Goal: Task Accomplishment & Management: Manage account settings

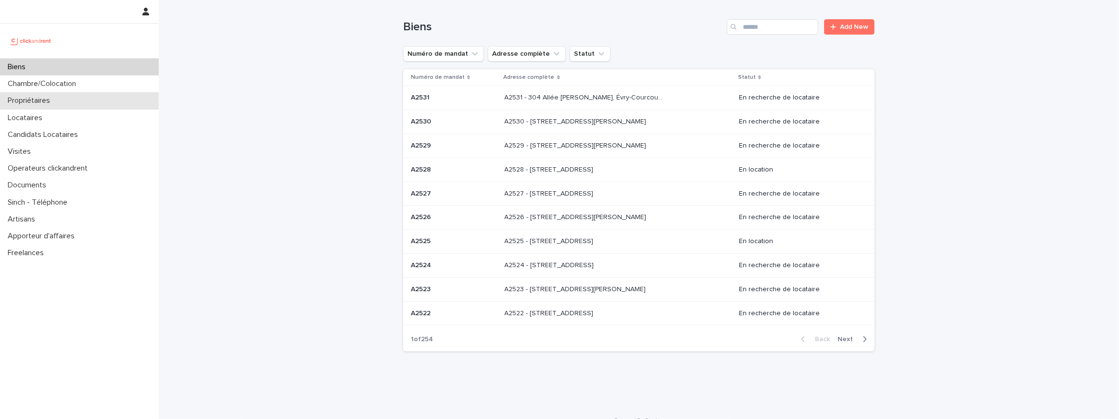
click at [95, 98] on div "Propriétaires" at bounding box center [79, 100] width 159 height 17
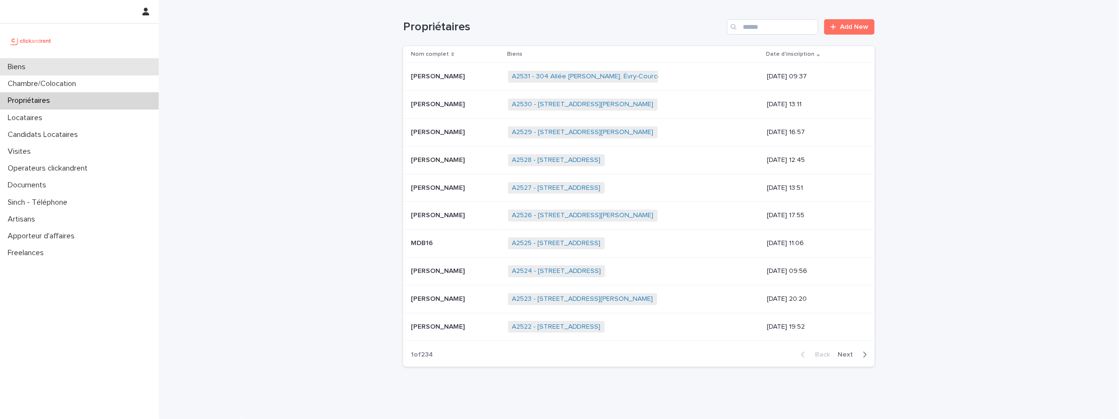
click at [107, 72] on div "Biens" at bounding box center [79, 67] width 159 height 17
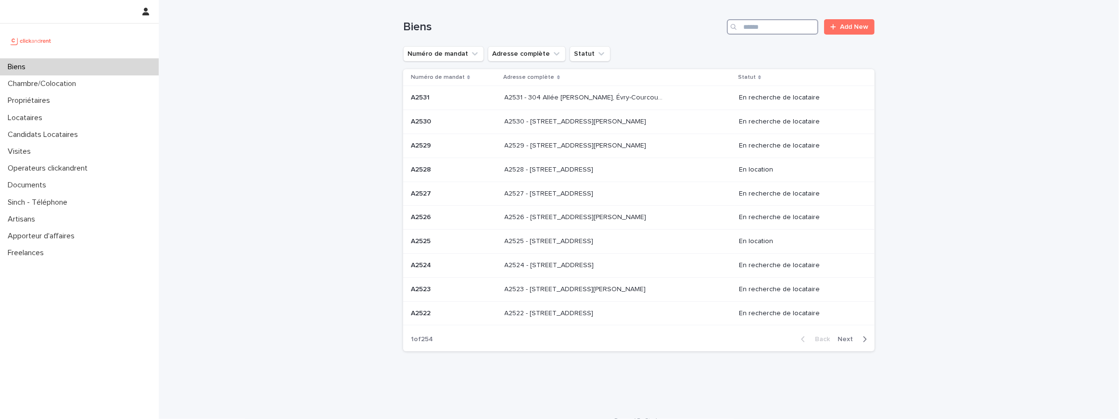
click at [785, 30] on input "Search" at bounding box center [772, 26] width 91 height 15
type input "*"
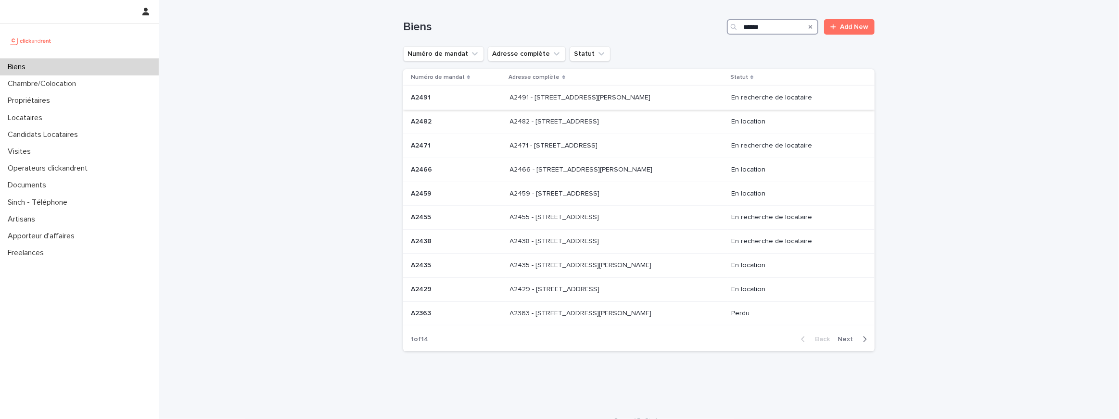
type input "*****"
click at [599, 102] on div "A2491 - [STREET_ADDRESS][PERSON_NAME] 92130 A2491 - [STREET_ADDRESS][PERSON_NAM…" at bounding box center [617, 98] width 214 height 16
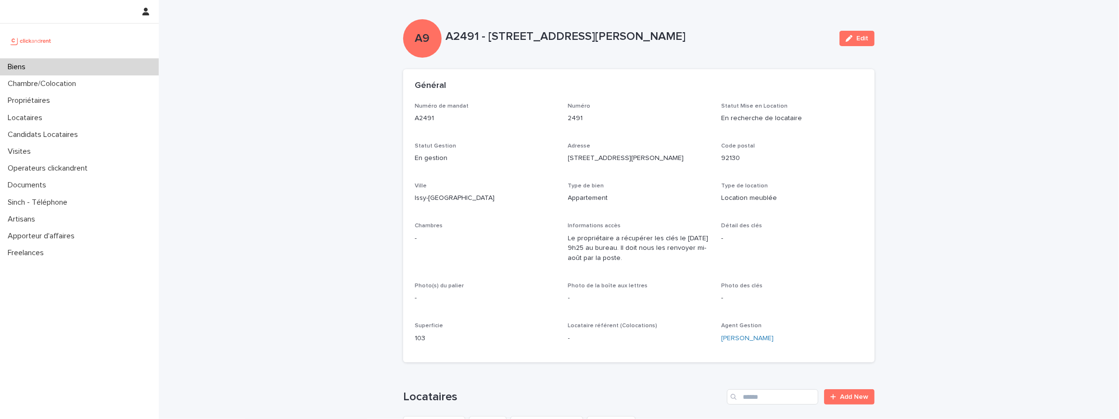
click at [663, 246] on p "Le propriétaire a récupérer les clés le 28 juillet à 9h25 au bureau. Il doit no…" at bounding box center [639, 249] width 142 height 30
drag, startPoint x: 663, startPoint y: 230, endPoint x: 642, endPoint y: 258, distance: 35.0
click at [642, 258] on div "Informations accès Le propriétaire a récupérer les clés le 28 juillet à 9h25 au…" at bounding box center [639, 247] width 142 height 49
click at [590, 250] on p "Le propriétaire a récupérer les clés le 28 juillet à 9h25 au bureau. Il doit no…" at bounding box center [639, 249] width 142 height 30
drag, startPoint x: 564, startPoint y: 250, endPoint x: 653, endPoint y: 251, distance: 89.0
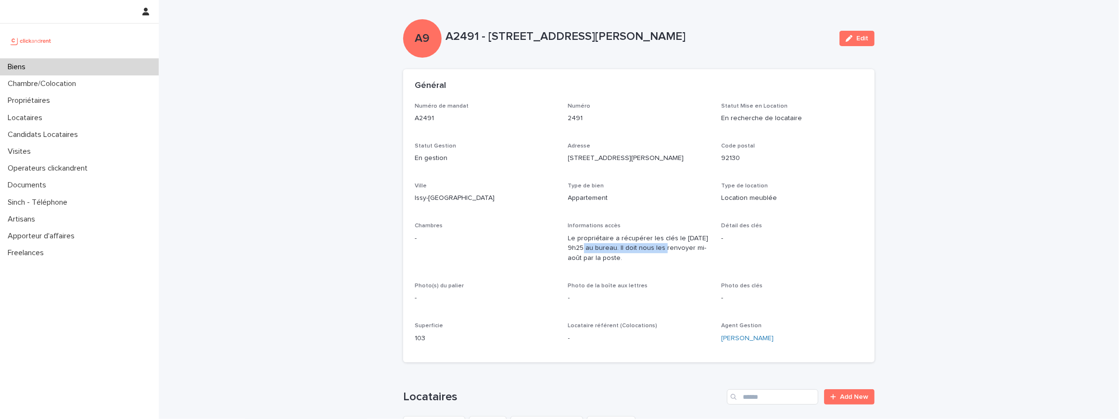
click at [653, 251] on div "Numéro de mandat A2491 Numéro 2491 Statut Mise en Location En recherche de loca…" at bounding box center [639, 227] width 448 height 249
drag, startPoint x: 603, startPoint y: 240, endPoint x: 696, endPoint y: 242, distance: 93.4
click at [696, 242] on p "Le propriétaire a récupérer les clés le 28 juillet à 9h25 au bureau. Il doit no…" at bounding box center [639, 249] width 142 height 30
drag, startPoint x: 631, startPoint y: 239, endPoint x: 726, endPoint y: 292, distance: 109.4
click at [726, 292] on div "Numéro de mandat A2491 Numéro 2491 Statut Mise en Location En recherche de loca…" at bounding box center [639, 227] width 448 height 249
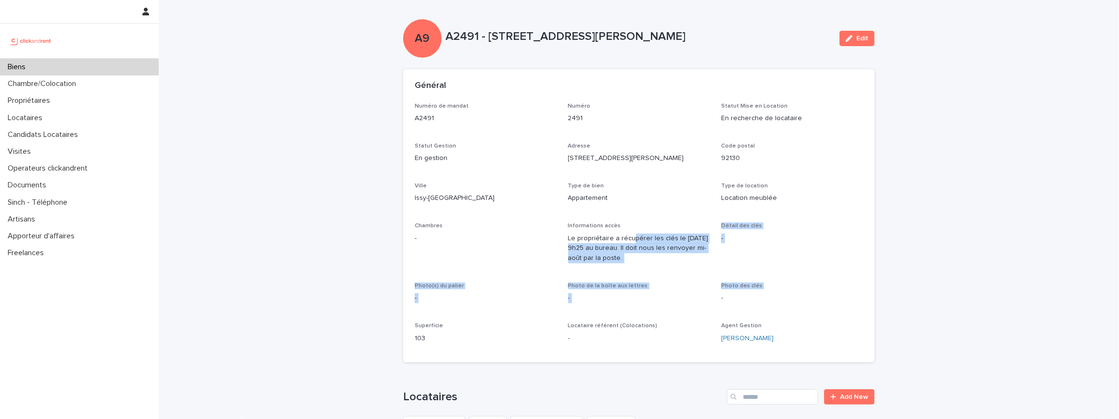
click at [669, 270] on div "Informations accès Le propriétaire a récupérer les clés le 28 juillet à 9h25 au…" at bounding box center [639, 247] width 142 height 49
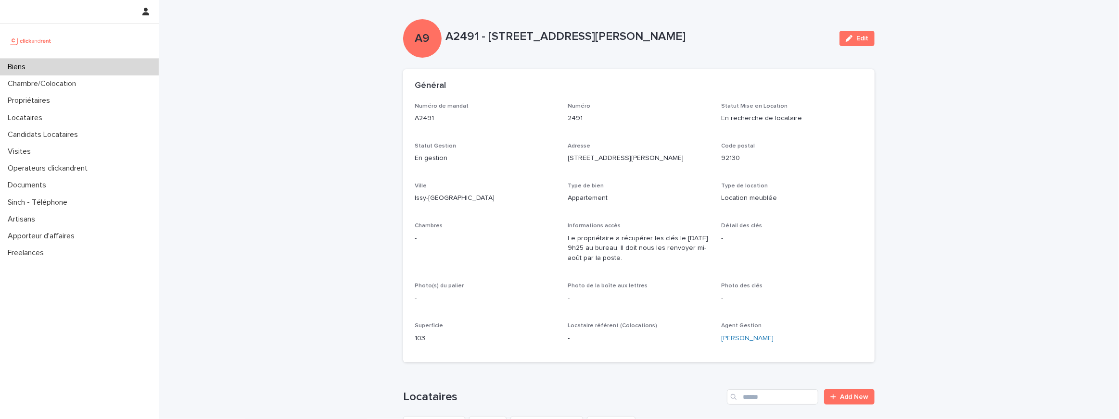
drag, startPoint x: 668, startPoint y: 266, endPoint x: 668, endPoint y: 245, distance: 20.2
click at [668, 245] on div "Informations accès Le propriétaire a récupérer les clés le 28 juillet à 9h25 au…" at bounding box center [639, 247] width 142 height 49
click at [690, 237] on p "Le propriétaire a récupérer les clés le 28 juillet à 9h25 au bureau. Il doit no…" at bounding box center [639, 249] width 142 height 30
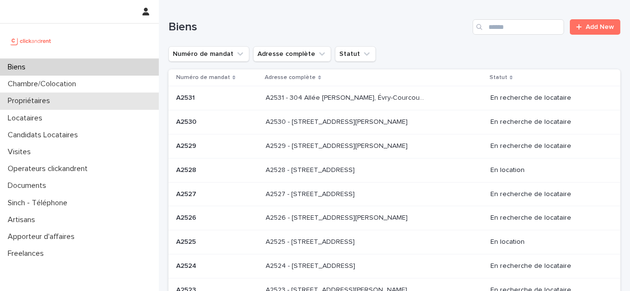
click at [58, 95] on div "Propriétaires" at bounding box center [79, 100] width 159 height 17
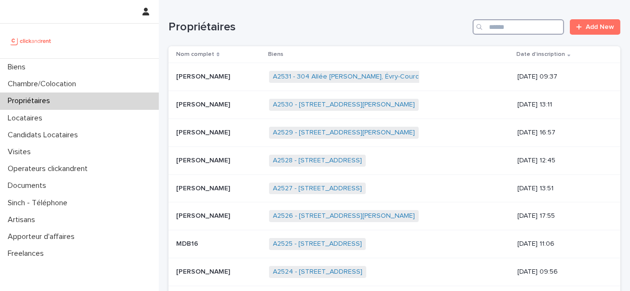
click at [509, 20] on input "Search" at bounding box center [517, 26] width 91 height 15
paste input "**********"
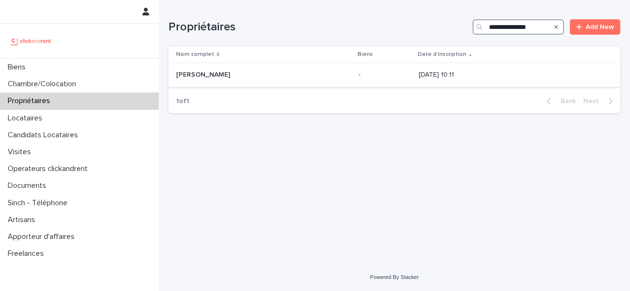
type input "**********"
click at [197, 70] on p "Rémi Guirouard-Aizee" at bounding box center [204, 74] width 56 height 10
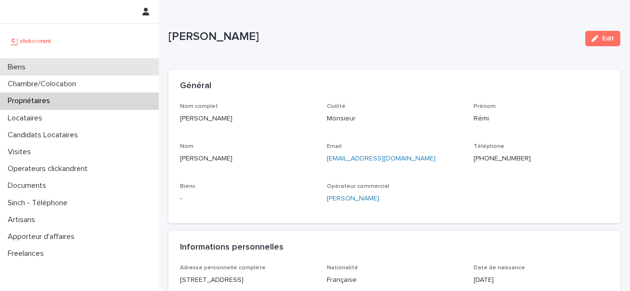
click at [55, 73] on div "Biens" at bounding box center [79, 67] width 159 height 17
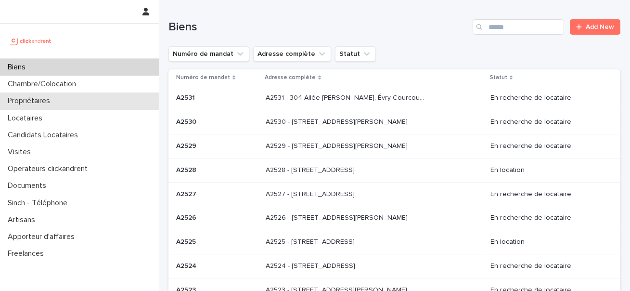
click at [73, 101] on div "Propriétaires" at bounding box center [79, 100] width 159 height 17
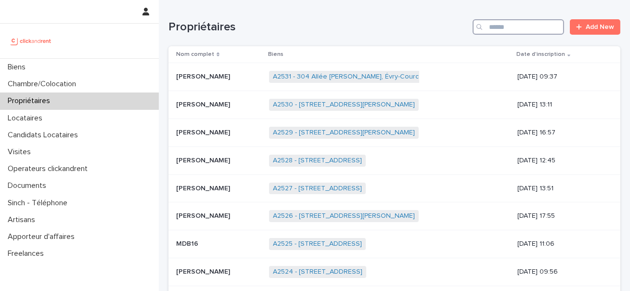
click at [498, 30] on input "Search" at bounding box center [517, 26] width 91 height 15
paste input "**********"
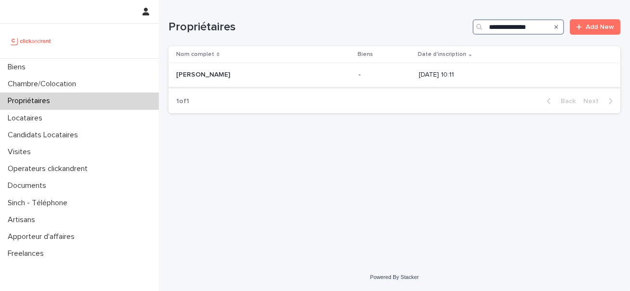
type input "**********"
click at [177, 76] on p "Rémi Guirouard-Aizee" at bounding box center [204, 74] width 56 height 10
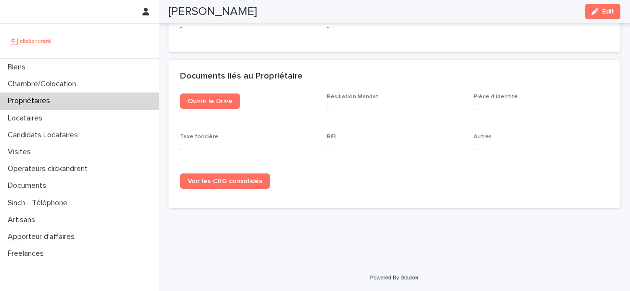
scroll to position [531, 0]
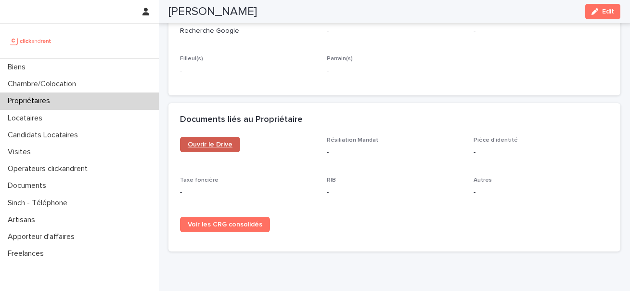
click at [217, 147] on link "Ouvrir le Drive" at bounding box center [210, 144] width 60 height 15
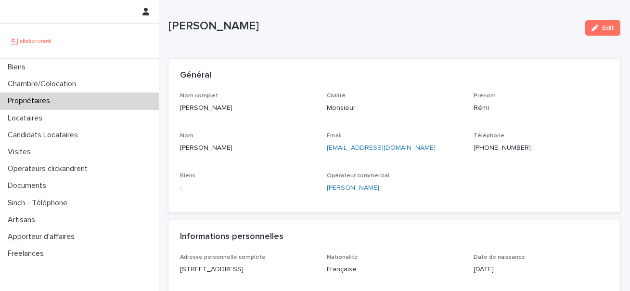
scroll to position [19, 0]
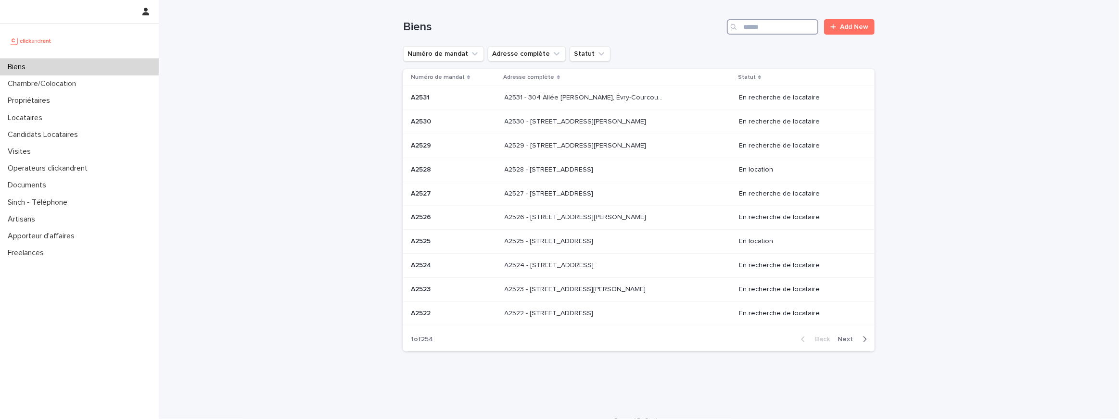
click at [759, 26] on input "Search" at bounding box center [772, 26] width 91 height 15
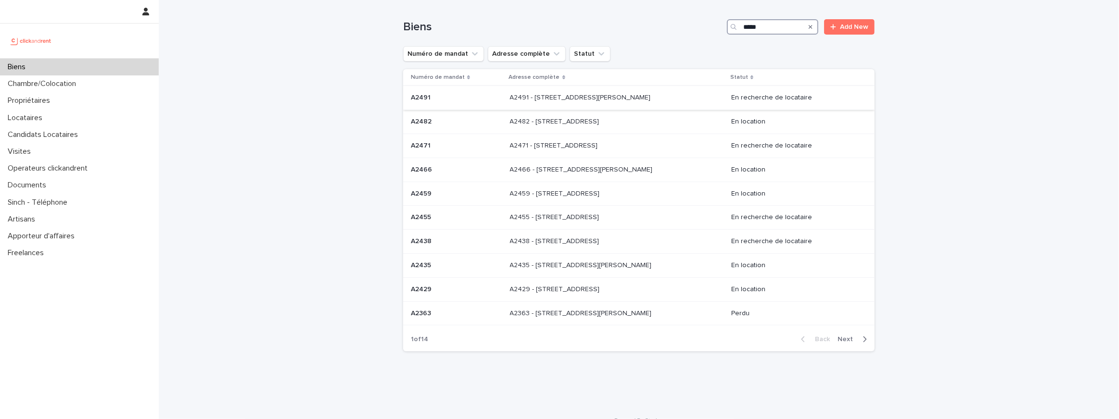
type input "*****"
click at [550, 96] on p "A2491 - [STREET_ADDRESS][PERSON_NAME]" at bounding box center [581, 97] width 143 height 10
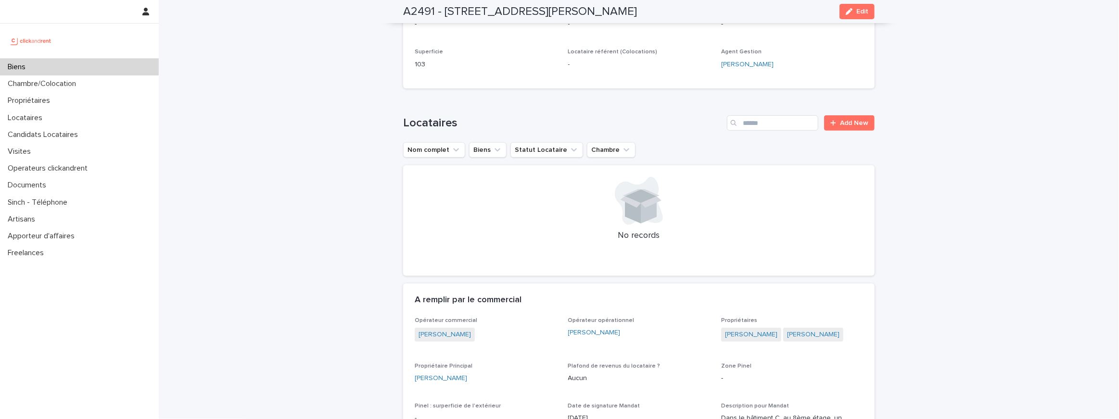
scroll to position [224, 0]
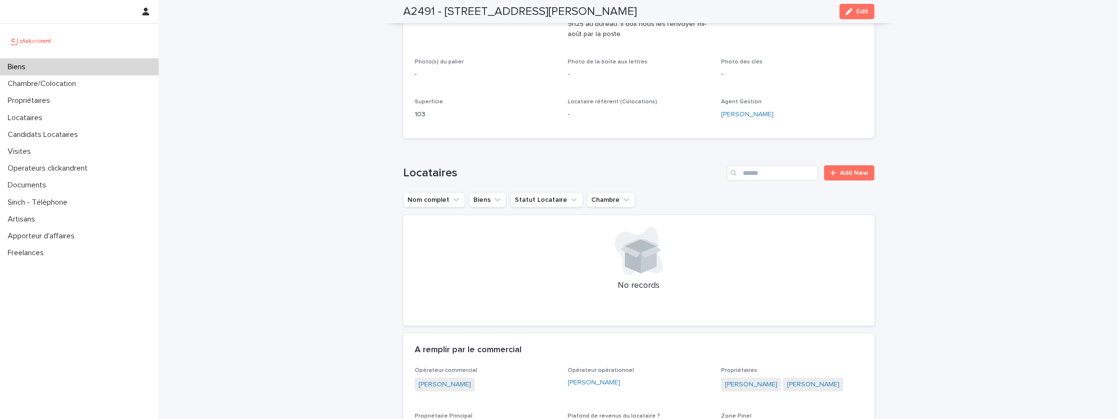
drag, startPoint x: 443, startPoint y: 16, endPoint x: 721, endPoint y: 14, distance: 278.1
click at [721, 14] on div "A2491 - 8 Rue Honoré Fragonard, Issy-les-Moulineaux 92130 Edit" at bounding box center [638, 11] width 471 height 23
copy h2 "8 Rue Honoré Fragonard, Issy-les-Moulineaux 92130"
click at [59, 101] on div "Propriétaires" at bounding box center [79, 100] width 159 height 17
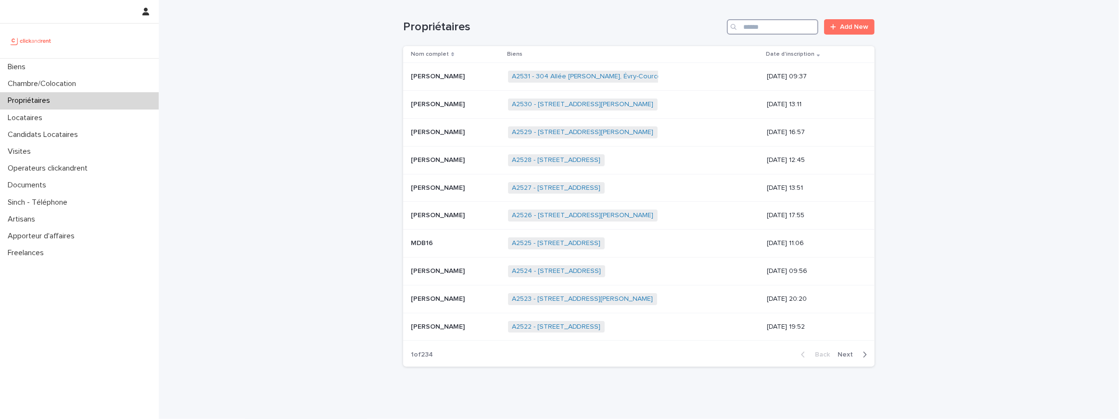
click at [778, 29] on input "Search" at bounding box center [772, 26] width 91 height 15
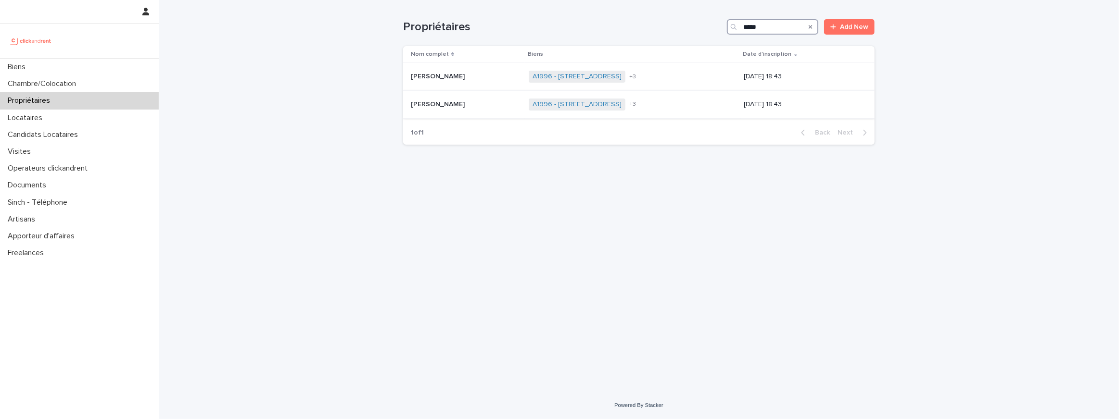
type input "*****"
click at [432, 111] on div "Julien Duhaubois Julien Duhaubois" at bounding box center [466, 105] width 110 height 16
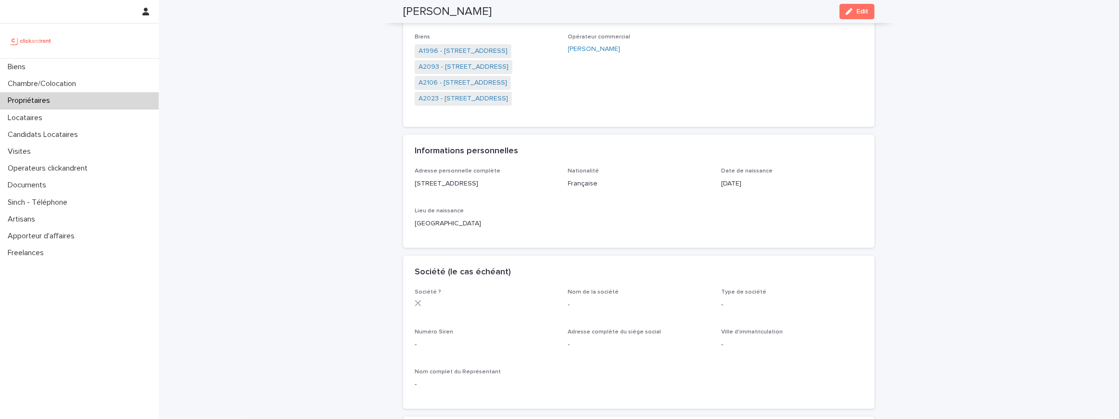
scroll to position [151, 0]
click at [38, 71] on div "Biens" at bounding box center [79, 67] width 159 height 17
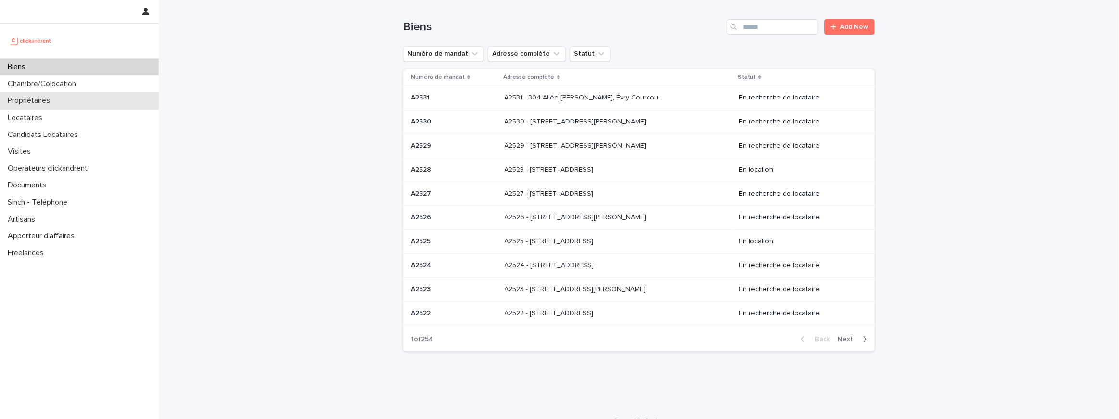
click at [69, 94] on div "Propriétaires" at bounding box center [79, 100] width 159 height 17
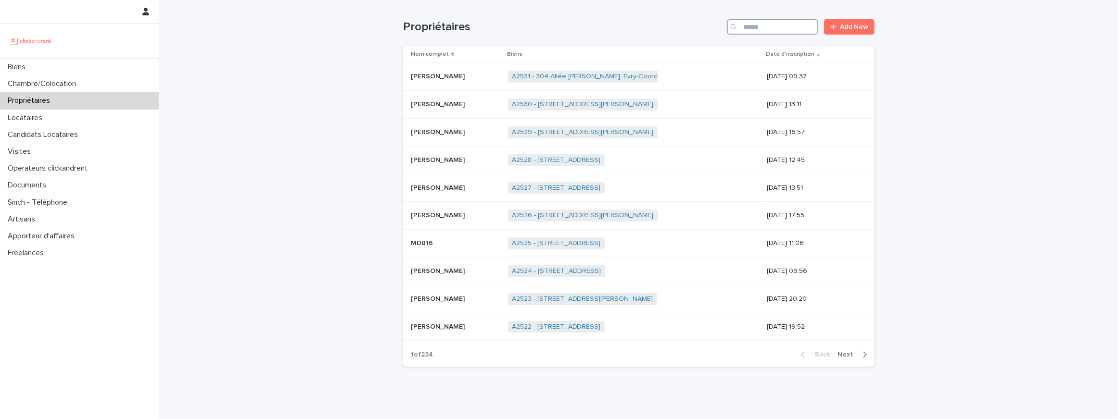
click at [770, 27] on input "Search" at bounding box center [772, 26] width 91 height 15
type input "*******"
click at [444, 79] on p "[PERSON_NAME]" at bounding box center [439, 76] width 56 height 10
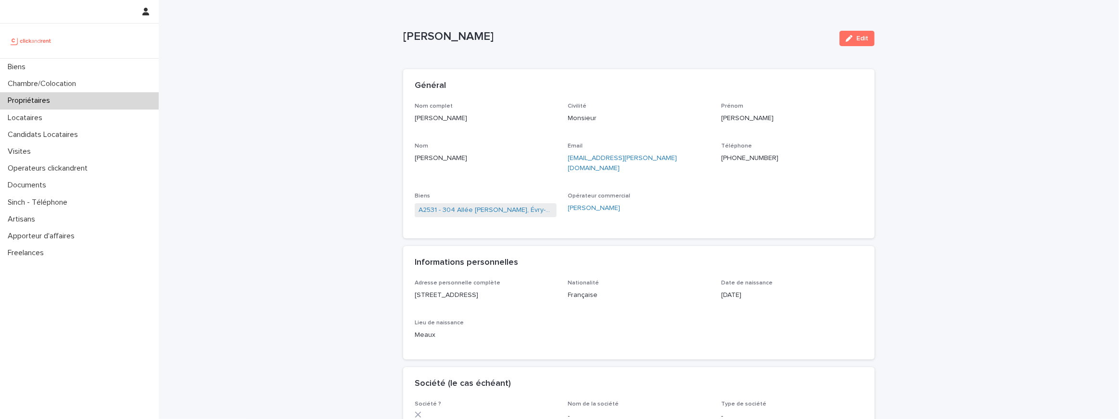
click at [461, 38] on p "[PERSON_NAME]" at bounding box center [617, 37] width 429 height 14
click at [461, 38] on p "Christopher Bento Da Cunha" at bounding box center [617, 37] width 429 height 14
copy div "Christopher Bento Da Cunha Edit Sorry, there was an error saving your record. P…"
click at [452, 205] on link "A2531 - 304 Allée [PERSON_NAME], Évry-Courcouronnes 91000" at bounding box center [486, 210] width 134 height 10
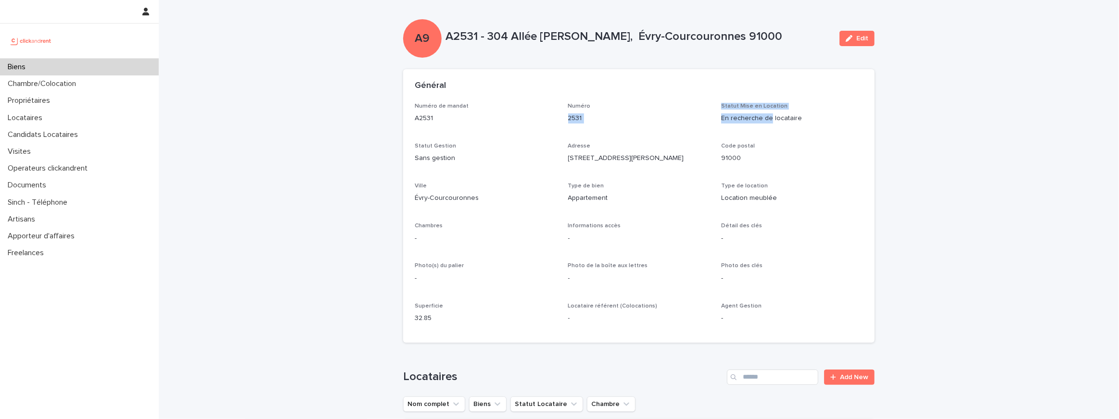
drag, startPoint x: 769, startPoint y: 117, endPoint x: 680, endPoint y: 110, distance: 89.3
click at [680, 110] on div "Numéro de mandat A2531 Numéro 2531 Statut Mise en Location En recherche de loca…" at bounding box center [639, 217] width 448 height 229
drag, startPoint x: 451, startPoint y: 160, endPoint x: 431, endPoint y: 160, distance: 20.7
click at [431, 160] on p "Sans gestion" at bounding box center [486, 158] width 142 height 10
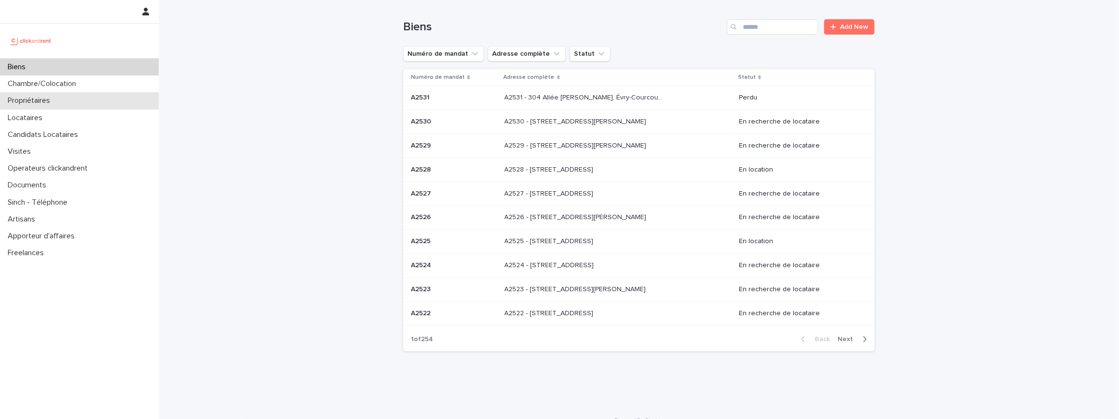
click at [66, 103] on div "Propriétaires" at bounding box center [79, 100] width 159 height 17
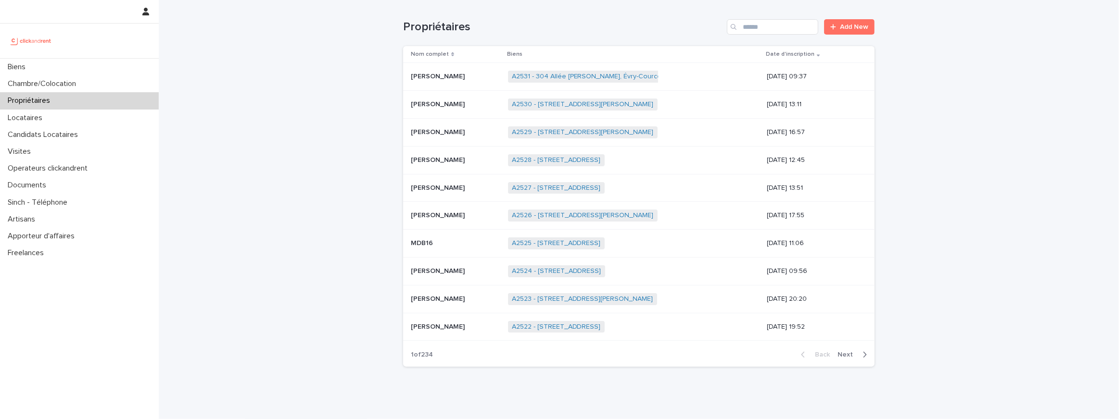
click at [763, 35] on div "Propriétaires Add New" at bounding box center [638, 23] width 471 height 46
paste input "**********"
click at [760, 23] on input "**********" at bounding box center [772, 26] width 91 height 15
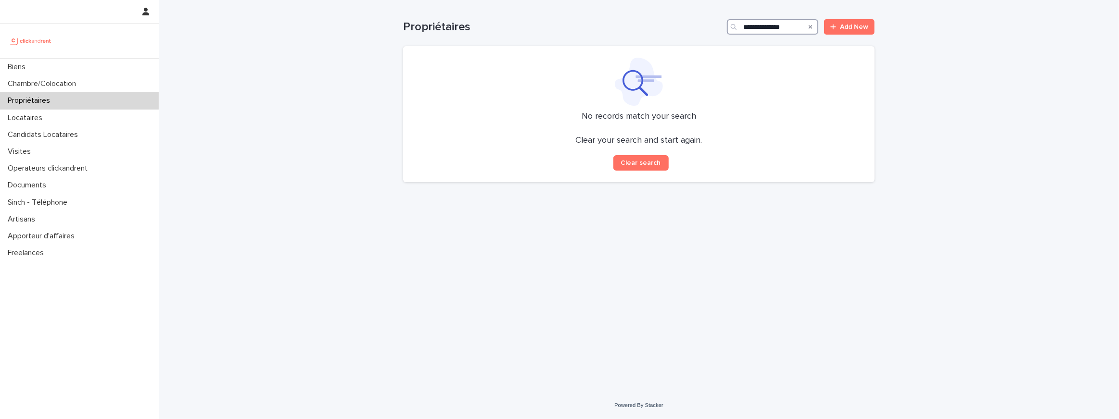
click at [745, 27] on input "**********" at bounding box center [772, 26] width 91 height 15
click at [760, 28] on input "**********" at bounding box center [772, 26] width 91 height 15
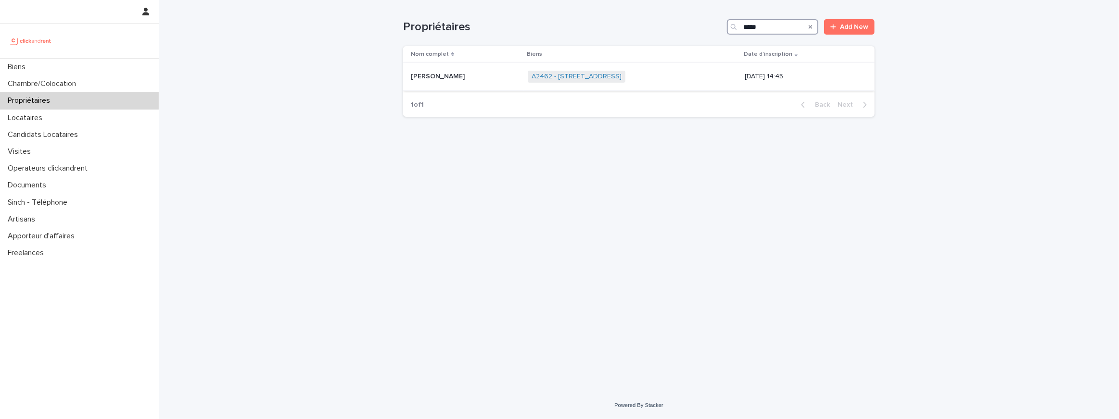
type input "*****"
click at [412, 80] on p "Pénélope Laigo" at bounding box center [439, 76] width 56 height 10
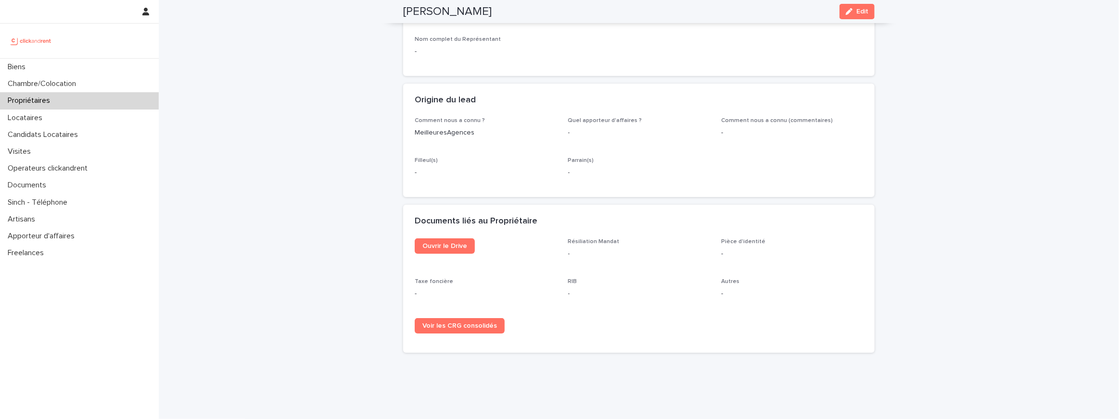
scroll to position [438, 0]
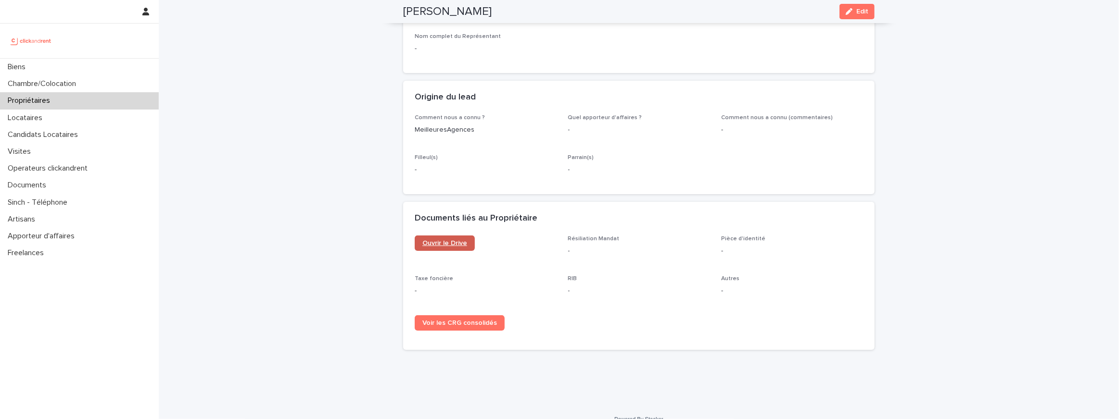
click at [451, 248] on link "Ouvrir le Drive" at bounding box center [445, 243] width 60 height 15
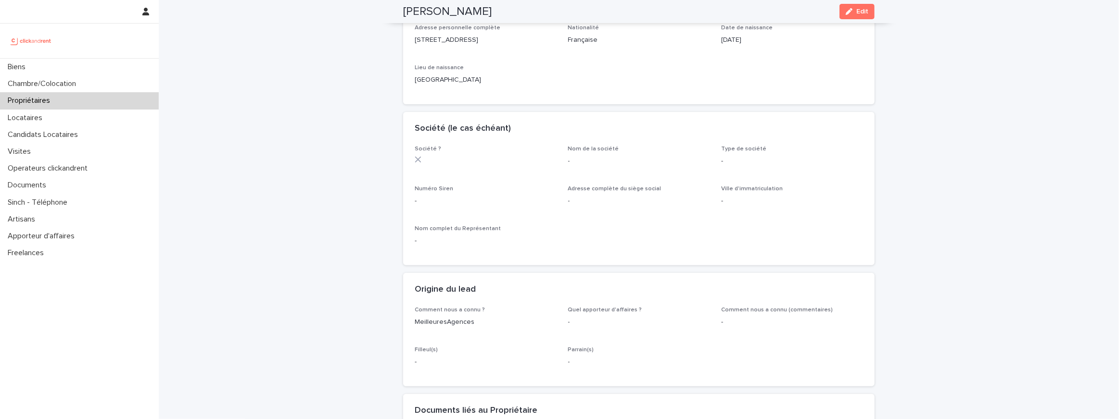
scroll to position [0, 0]
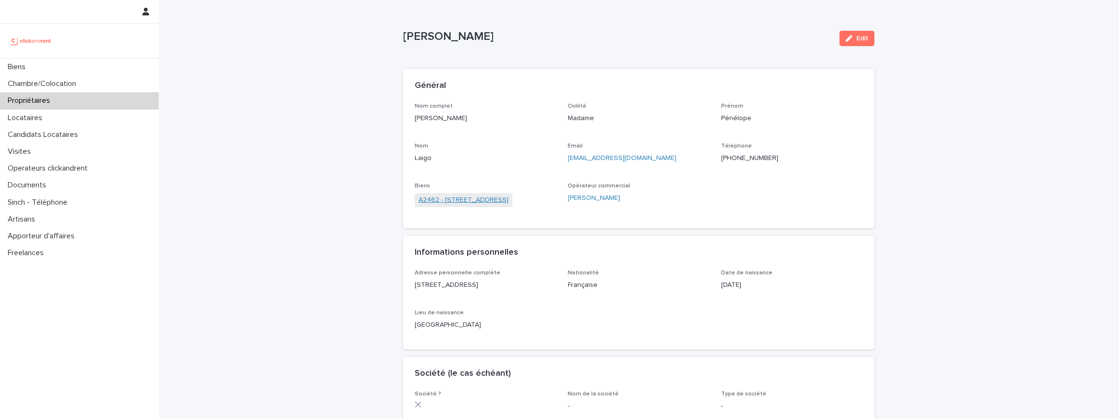
click at [508, 198] on link "A2462 - 25 rue du Borrégo, Paris 75020" at bounding box center [464, 200] width 90 height 10
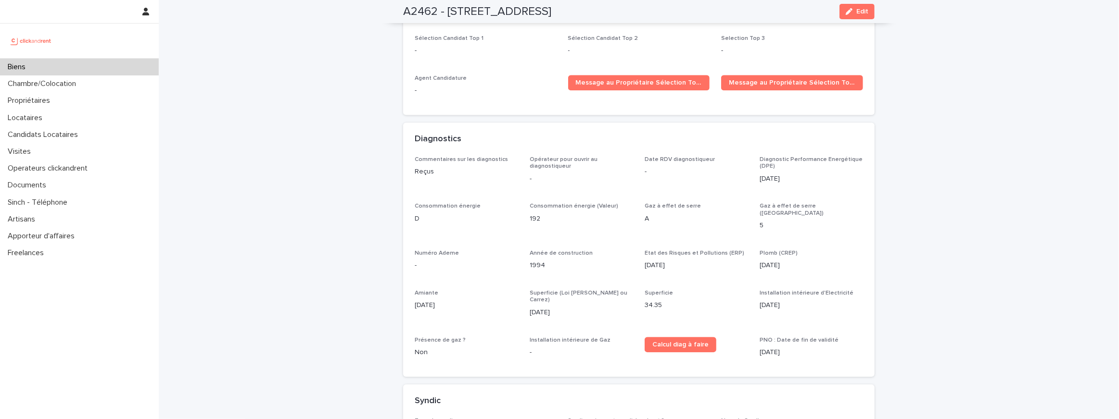
scroll to position [2264, 0]
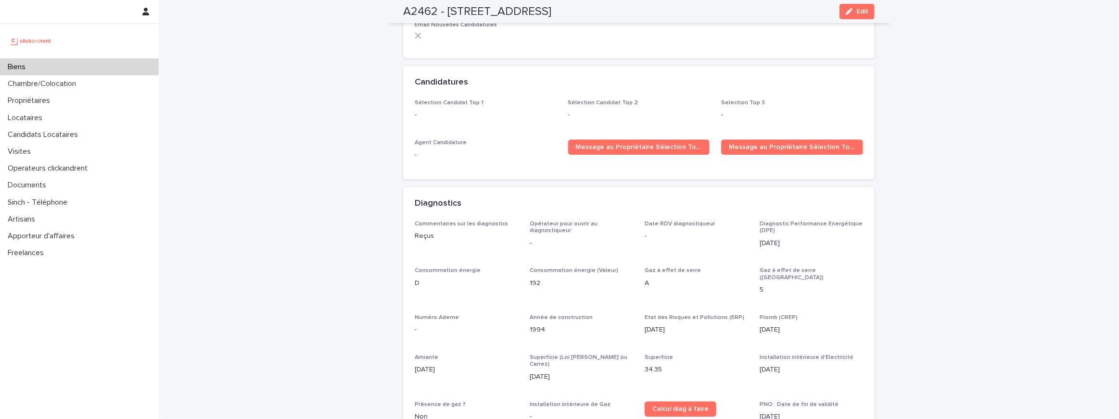
click at [421, 10] on h2 "A2462 - 25 rue du Borrégo, Paris 75020" at bounding box center [477, 12] width 148 height 14
copy h2 "A2462"
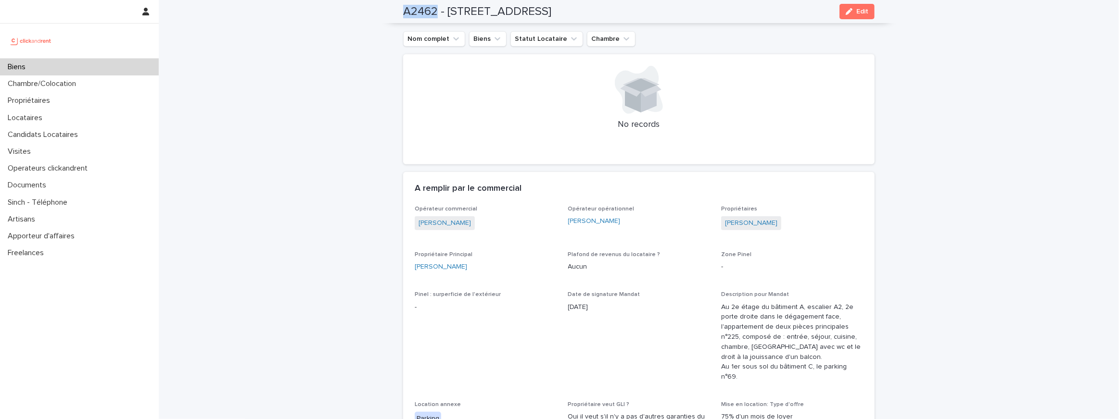
scroll to position [462, 0]
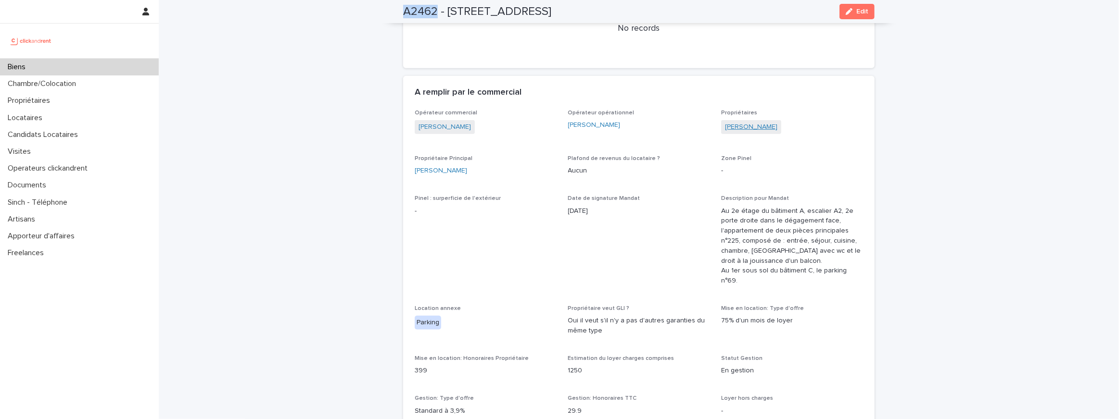
click at [757, 128] on link "Pénélope Laigo" at bounding box center [751, 127] width 52 height 10
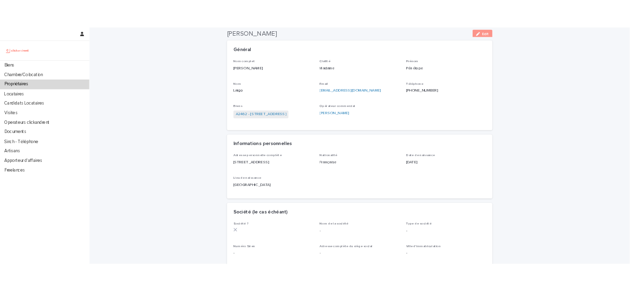
scroll to position [47, 0]
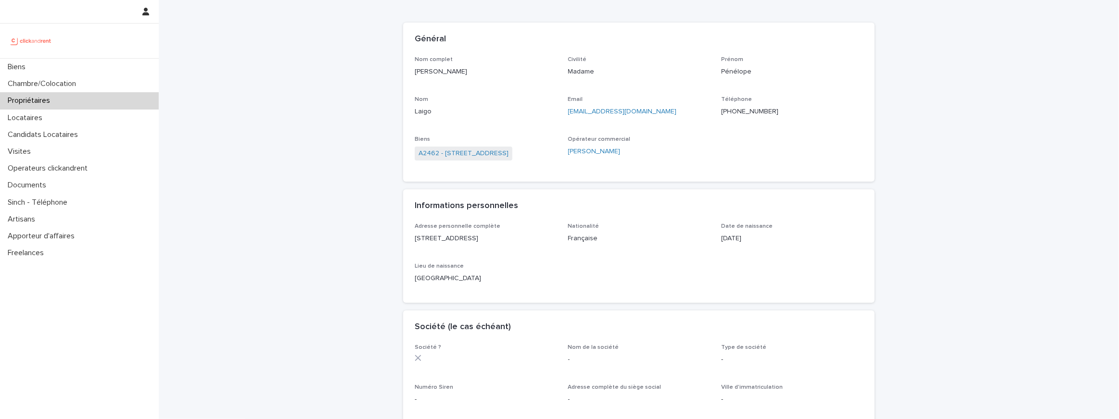
click at [748, 112] on p "+33632149341" at bounding box center [792, 112] width 142 height 10
copy p "+33632149341"
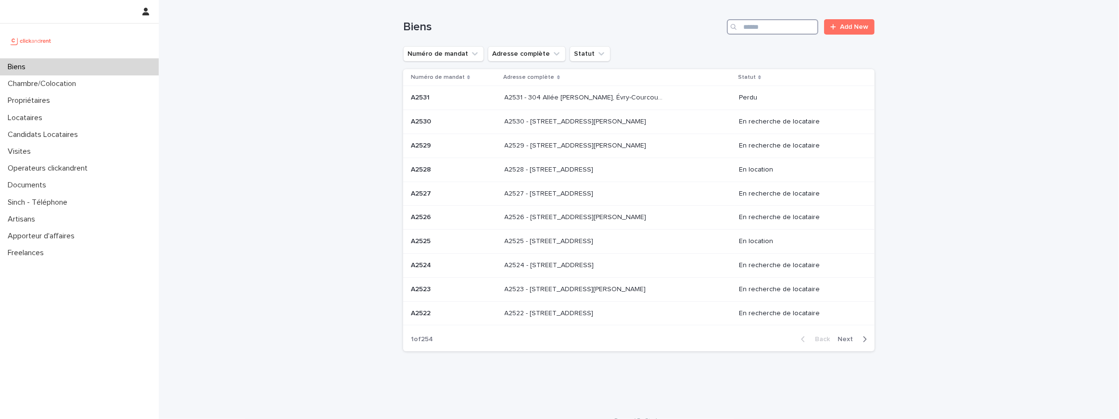
click at [750, 31] on input "Search" at bounding box center [772, 26] width 91 height 15
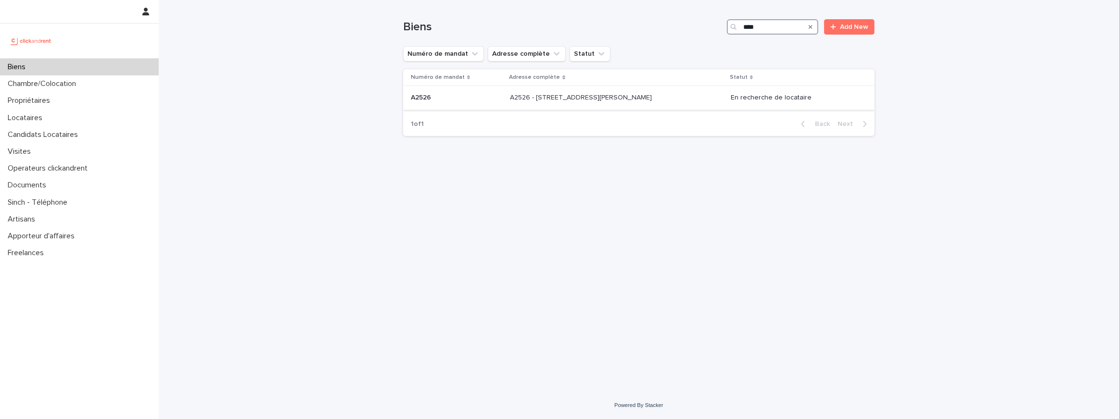
type input "****"
click at [600, 105] on div "A2526 - 30 Rue Gabriel Péri, Créteil 94000 A2526 - 30 Rue Gabriel Péri, Créteil…" at bounding box center [616, 98] width 213 height 16
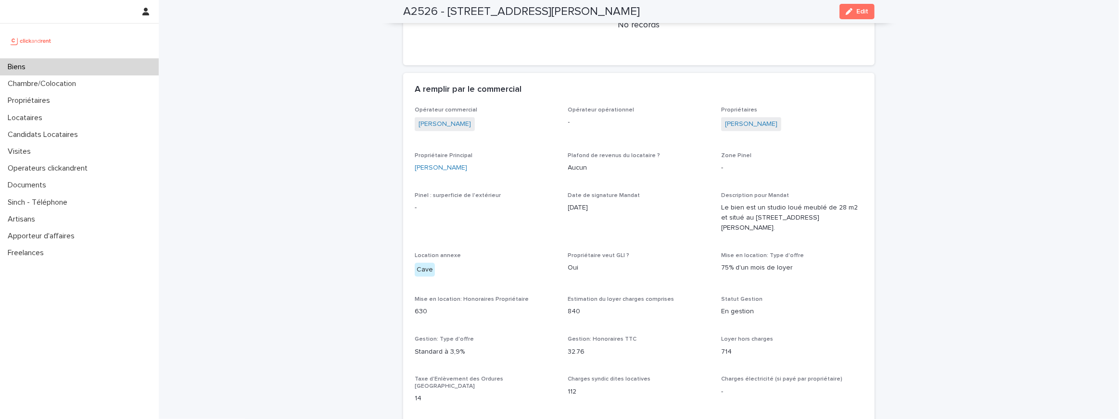
scroll to position [552, 0]
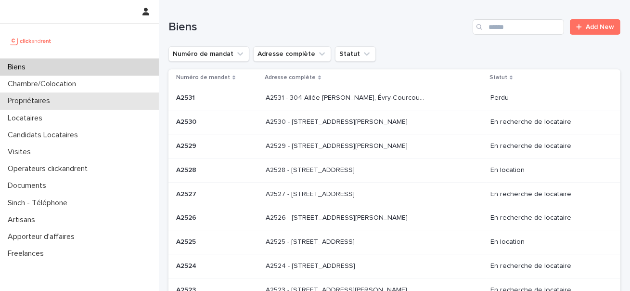
click at [42, 99] on p "Propriétaires" at bounding box center [31, 100] width 54 height 9
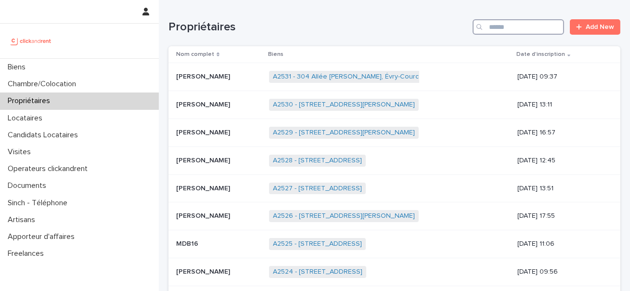
click at [510, 22] on input "Search" at bounding box center [517, 26] width 91 height 15
paste input "*****"
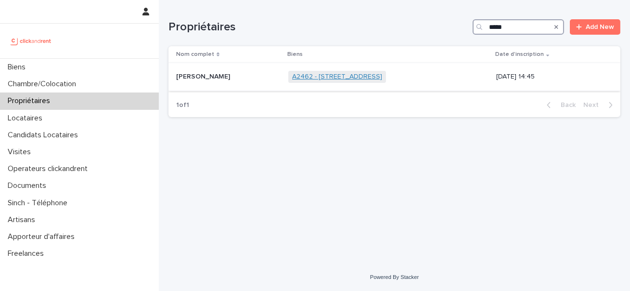
type input "*****"
click at [292, 75] on link "A2462 - [STREET_ADDRESS]" at bounding box center [337, 77] width 90 height 8
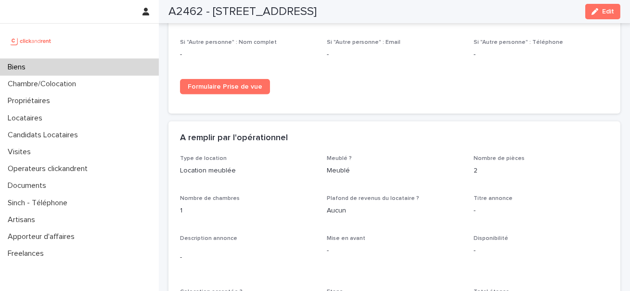
scroll to position [1339, 0]
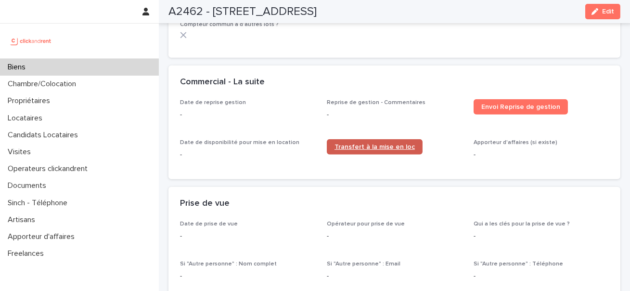
click at [364, 139] on link "Transfert à la mise en loc" at bounding box center [375, 146] width 96 height 15
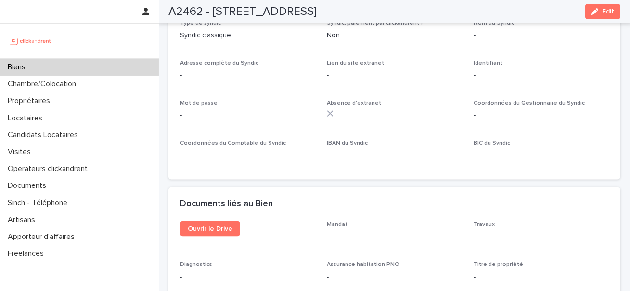
scroll to position [2750, 0]
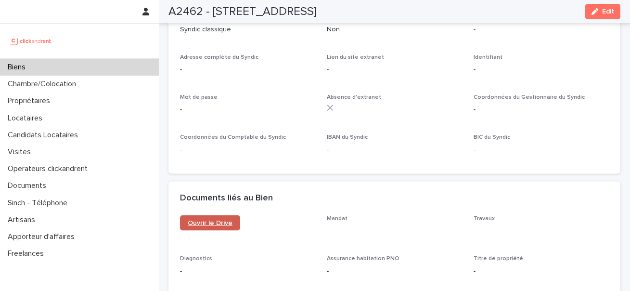
click at [220, 219] on span "Ouvrir le Drive" at bounding box center [210, 222] width 45 height 7
click at [598, 13] on div "button" at bounding box center [596, 11] width 11 height 7
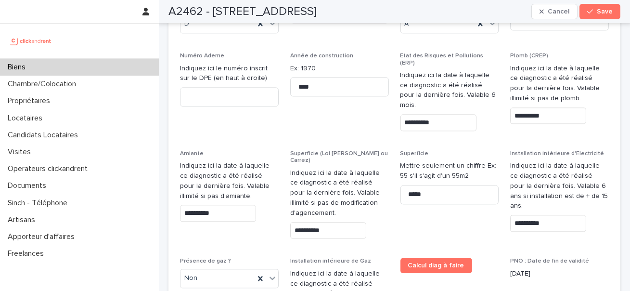
scroll to position [4346, 0]
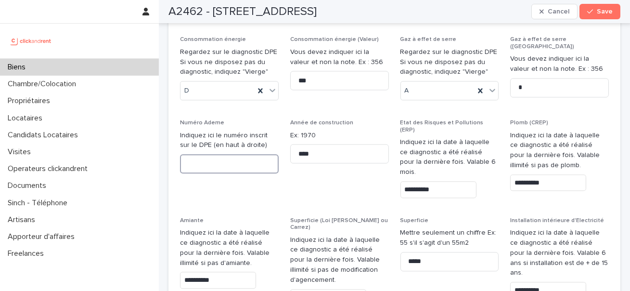
click at [216, 154] on input at bounding box center [229, 163] width 99 height 19
paste input "**********"
type input "**********"
click at [605, 14] on span "Save" at bounding box center [605, 11] width 16 height 7
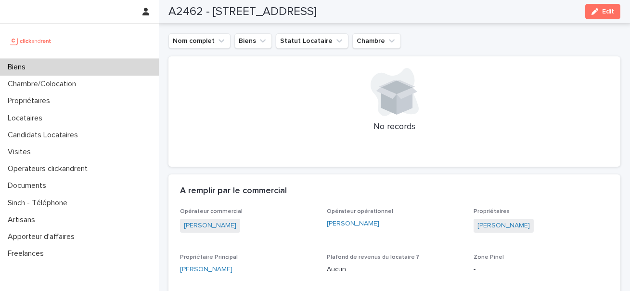
scroll to position [479, 0]
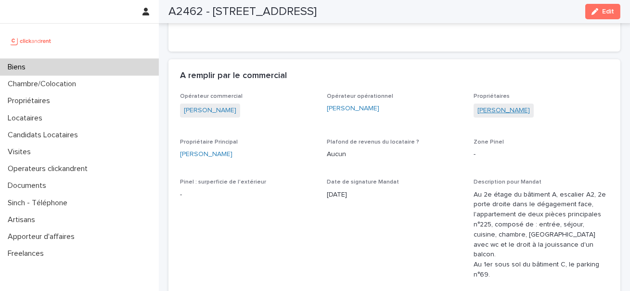
click at [483, 115] on link "[PERSON_NAME]" at bounding box center [503, 110] width 52 height 10
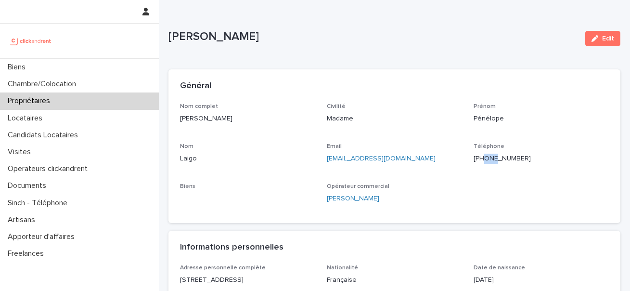
drag, startPoint x: 485, startPoint y: 156, endPoint x: 496, endPoint y: 156, distance: 11.1
click at [496, 156] on p "[PHONE_NUMBER]" at bounding box center [540, 158] width 135 height 10
drag, startPoint x: 503, startPoint y: 156, endPoint x: 508, endPoint y: 159, distance: 5.8
click at [508, 159] on p "[PHONE_NUMBER]" at bounding box center [540, 158] width 135 height 10
